Goal: Task Accomplishment & Management: Manage account settings

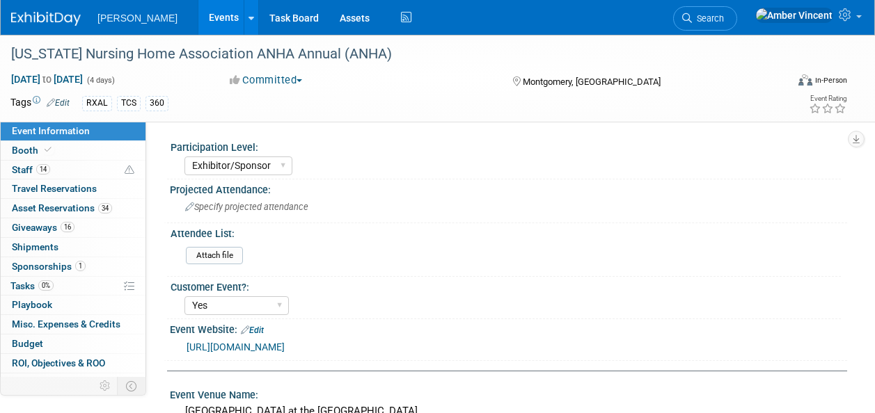
select select "Exhibitor/Sponsor"
select select "Yes"
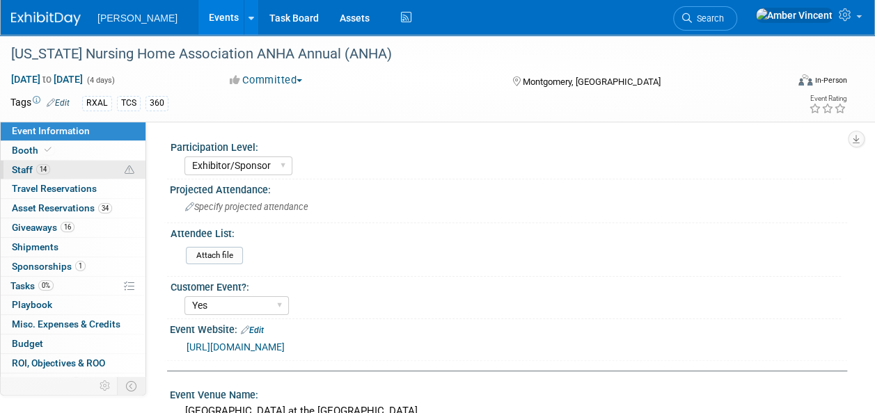
click at [41, 169] on span "14" at bounding box center [43, 169] width 14 height 10
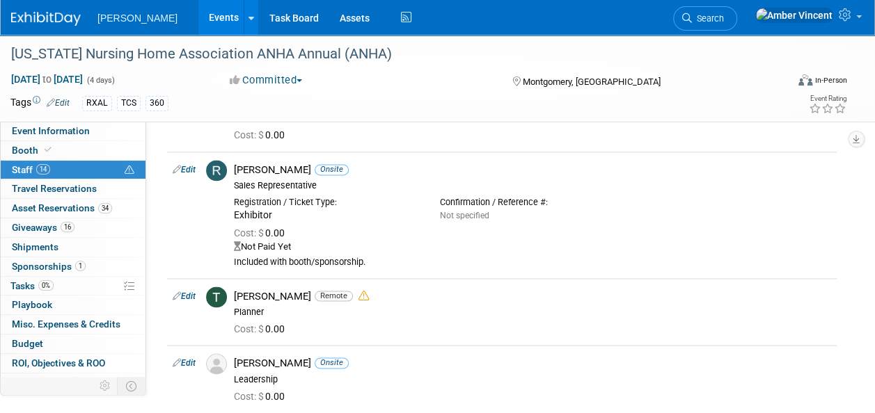
scroll to position [974, 0]
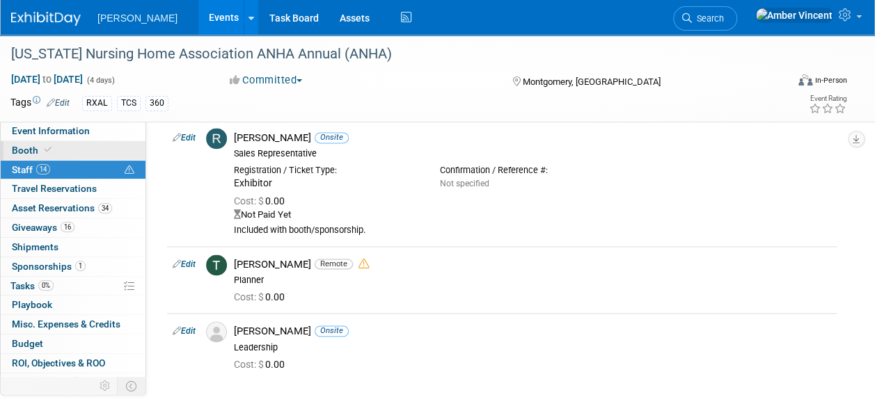
drag, startPoint x: 38, startPoint y: 150, endPoint x: 49, endPoint y: 150, distance: 11.8
click at [38, 150] on span "Booth" at bounding box center [33, 150] width 42 height 11
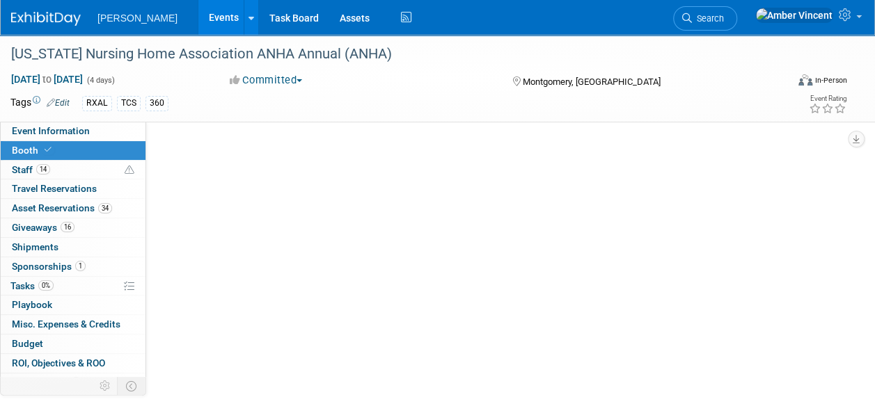
scroll to position [0, 0]
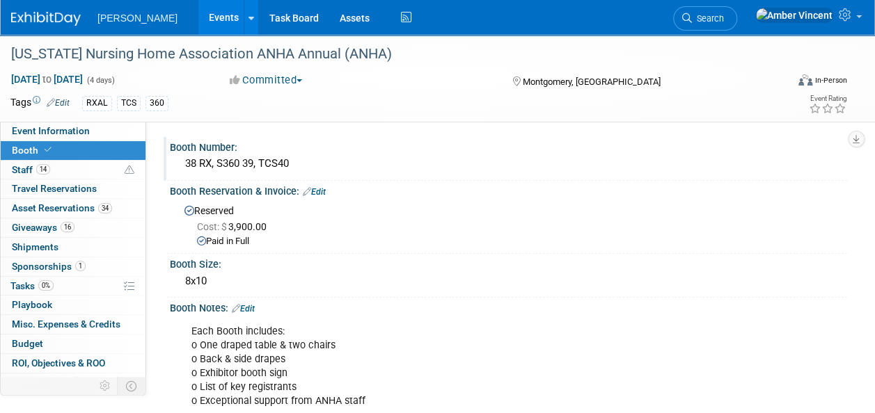
click at [282, 163] on div "38 RX, S360 39, TCS40" at bounding box center [508, 164] width 656 height 22
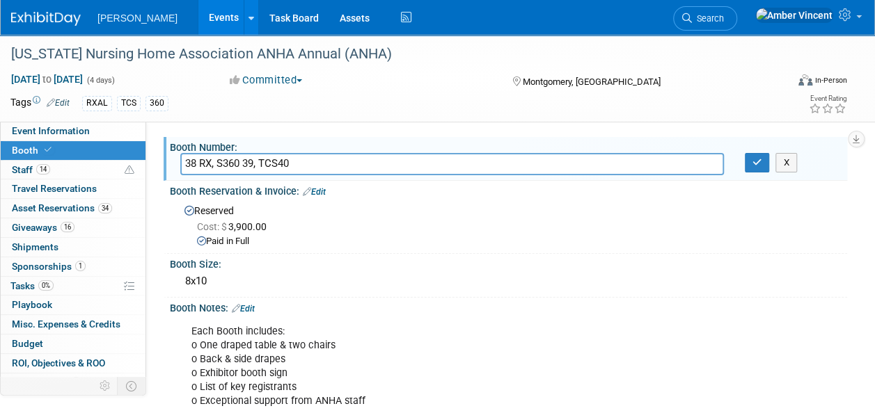
click at [277, 163] on input "38 RX, S360 39, TCS40" at bounding box center [451, 164] width 543 height 22
type input "38 RX, S360 39, TCS 40"
click at [753, 166] on icon "button" at bounding box center [757, 162] width 10 height 9
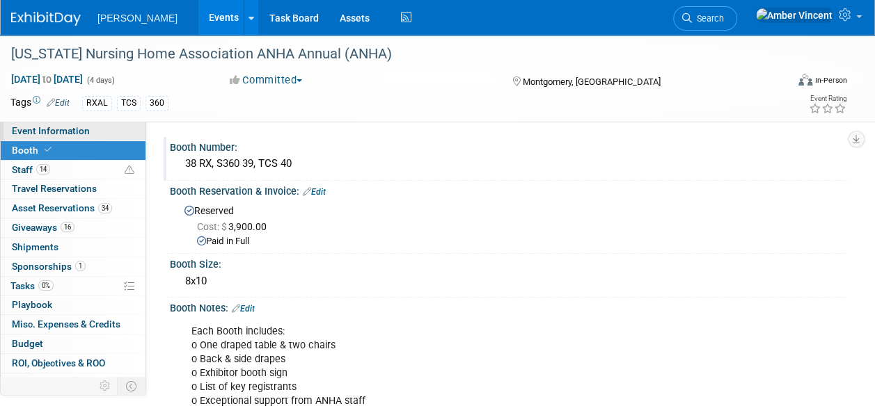
drag, startPoint x: 33, startPoint y: 136, endPoint x: 48, endPoint y: 139, distance: 14.9
click at [34, 136] on span "Event Information" at bounding box center [51, 130] width 78 height 11
select select "Exhibitor/Sponsor"
select select "Yes"
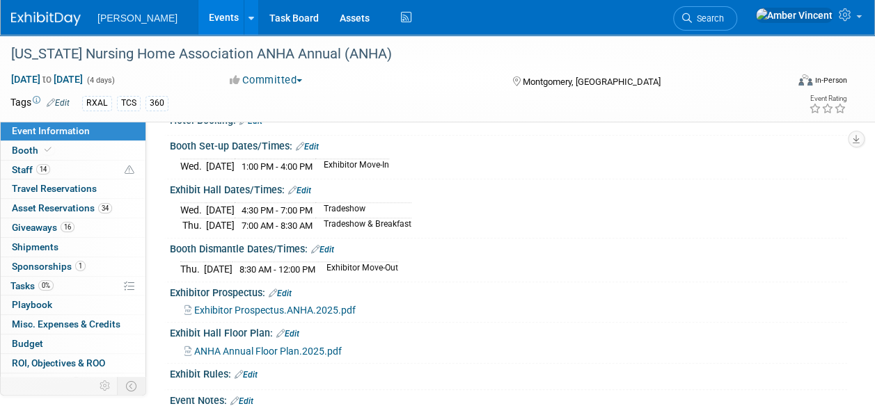
scroll to position [348, 0]
